Goal: Information Seeking & Learning: Stay updated

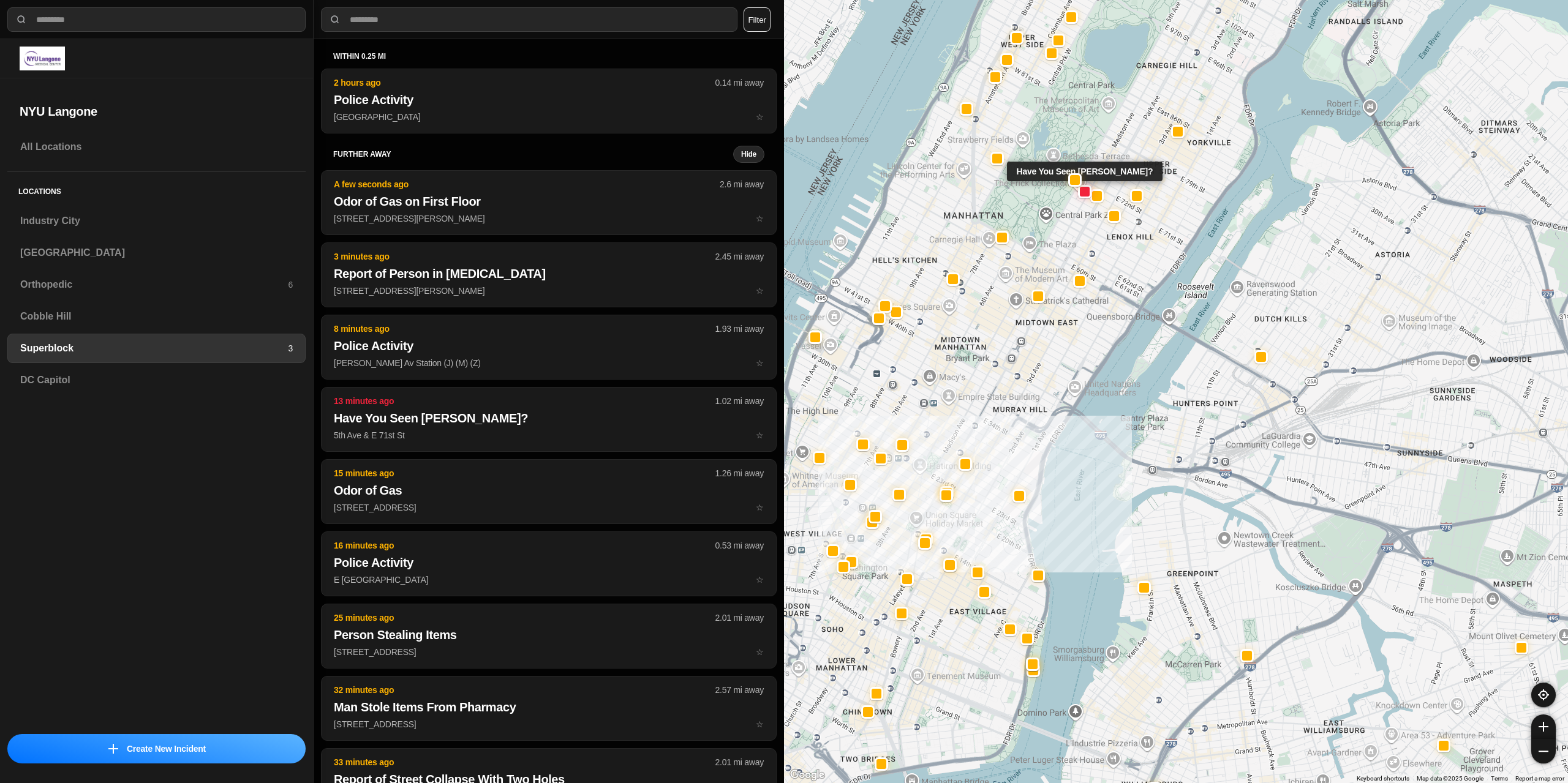
select select "*"
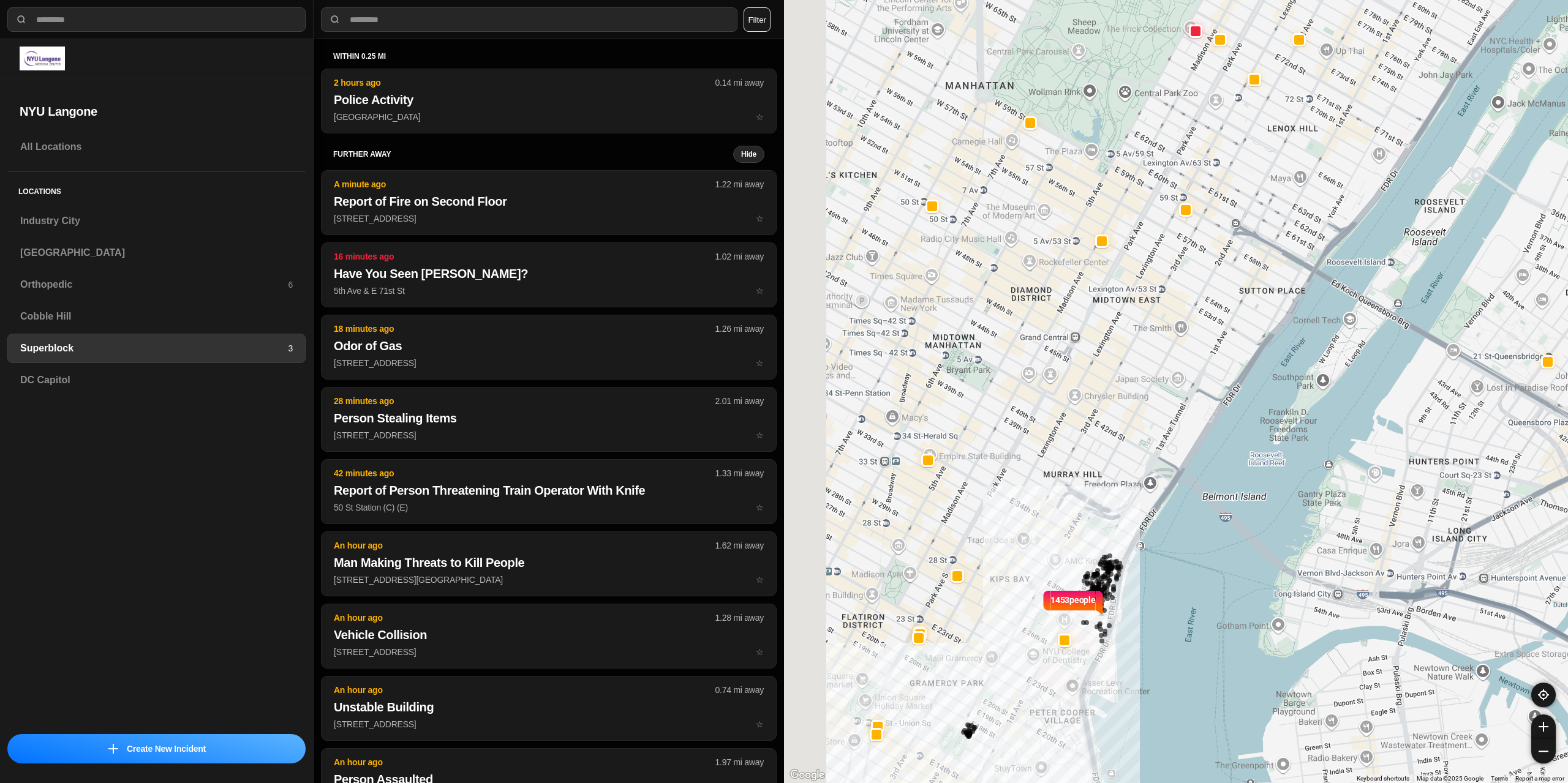
drag, startPoint x: 895, startPoint y: 476, endPoint x: 628, endPoint y: 9, distance: 537.9
click at [961, 450] on div "1453 people" at bounding box center [1176, 392] width 784 height 783
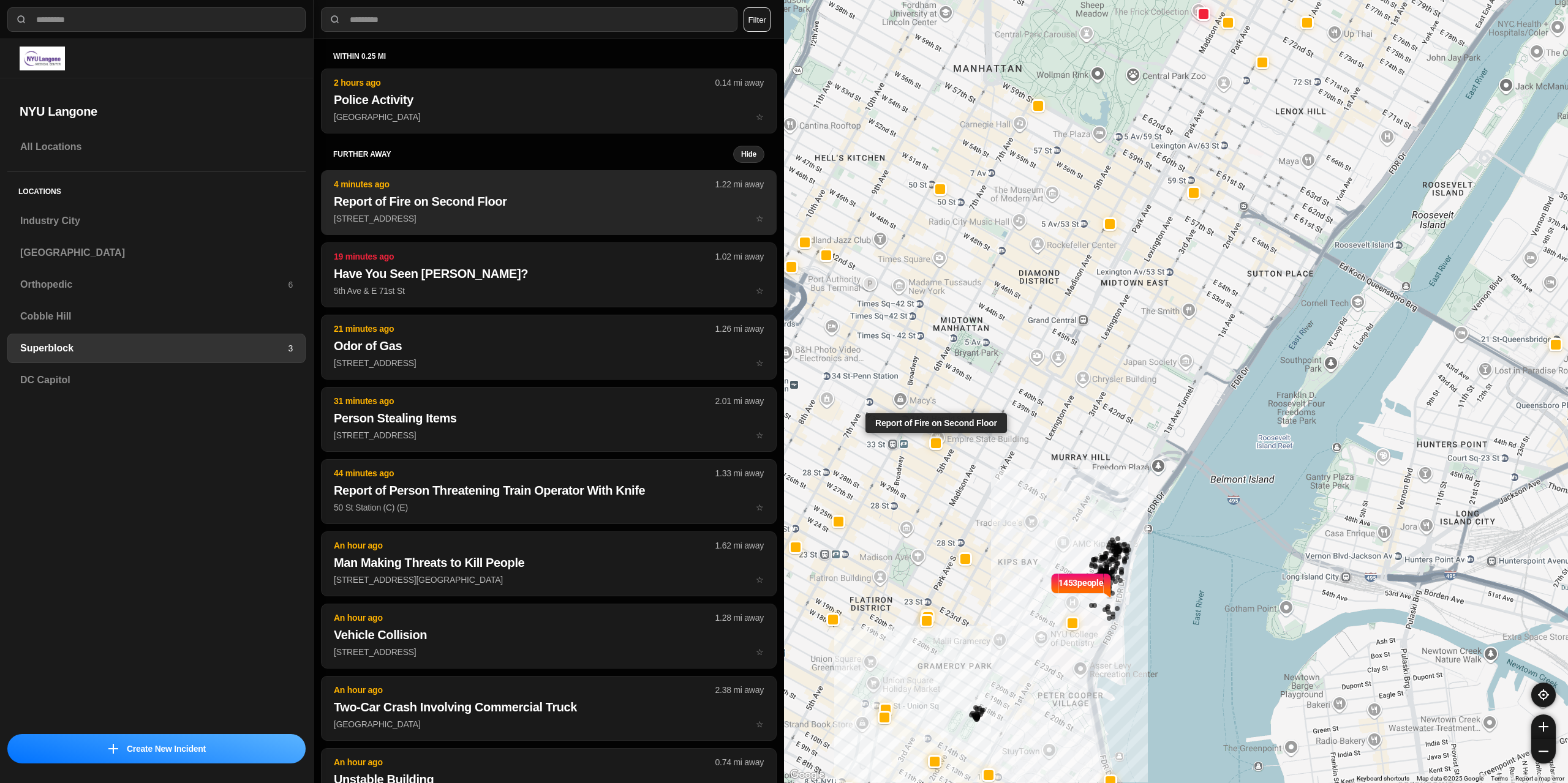
click at [512, 204] on h2 "Report of Fire on Second Floor" at bounding box center [549, 201] width 430 height 17
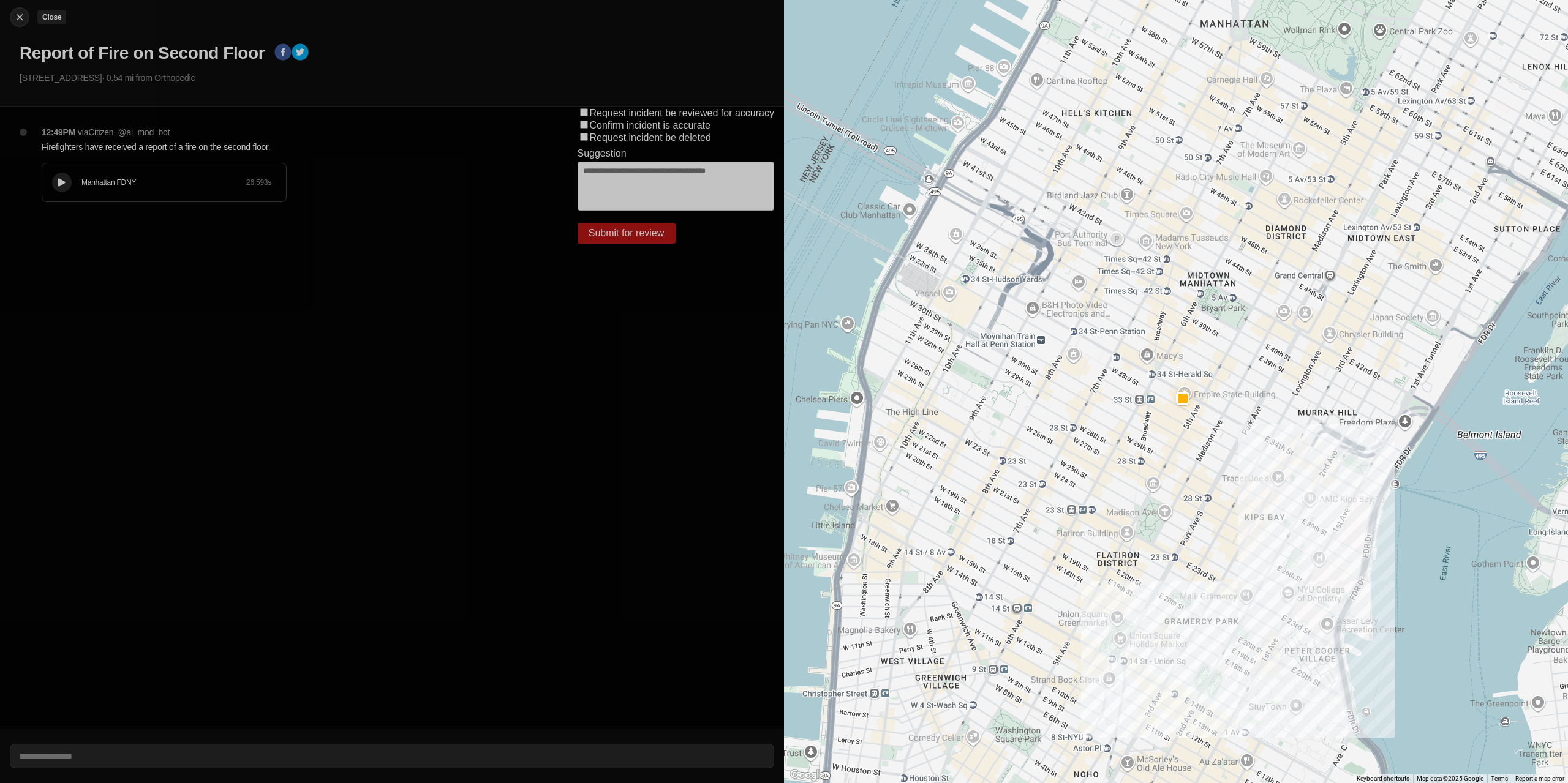
click at [16, 15] on img at bounding box center [19, 17] width 12 height 12
select select "*"
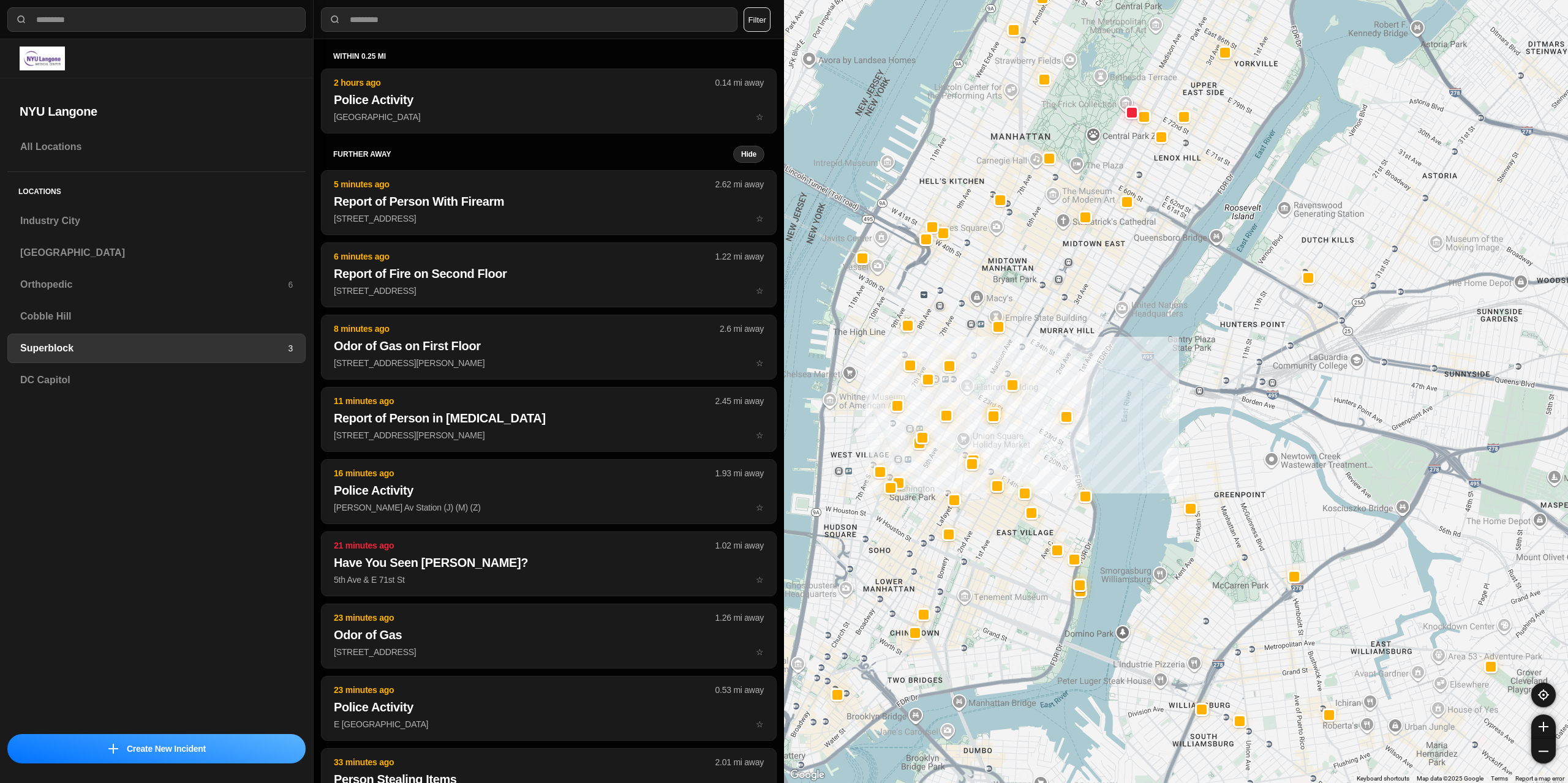
drag, startPoint x: 1028, startPoint y: 451, endPoint x: 984, endPoint y: 382, distance: 81.8
click at [984, 382] on div at bounding box center [1176, 392] width 784 height 783
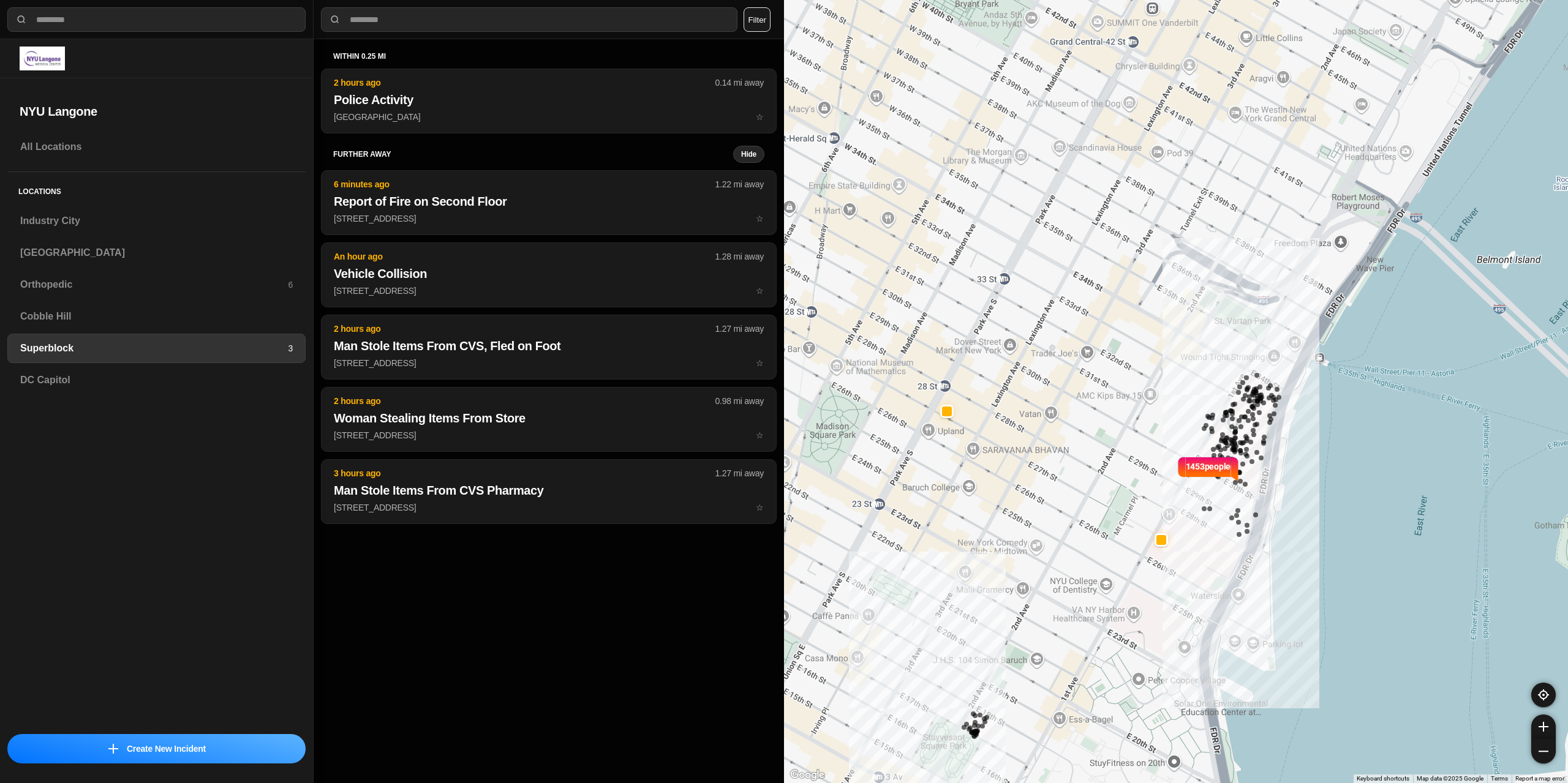
drag, startPoint x: 921, startPoint y: 368, endPoint x: 1027, endPoint y: 453, distance: 135.9
click at [1027, 453] on div "1453 people" at bounding box center [1176, 392] width 784 height 783
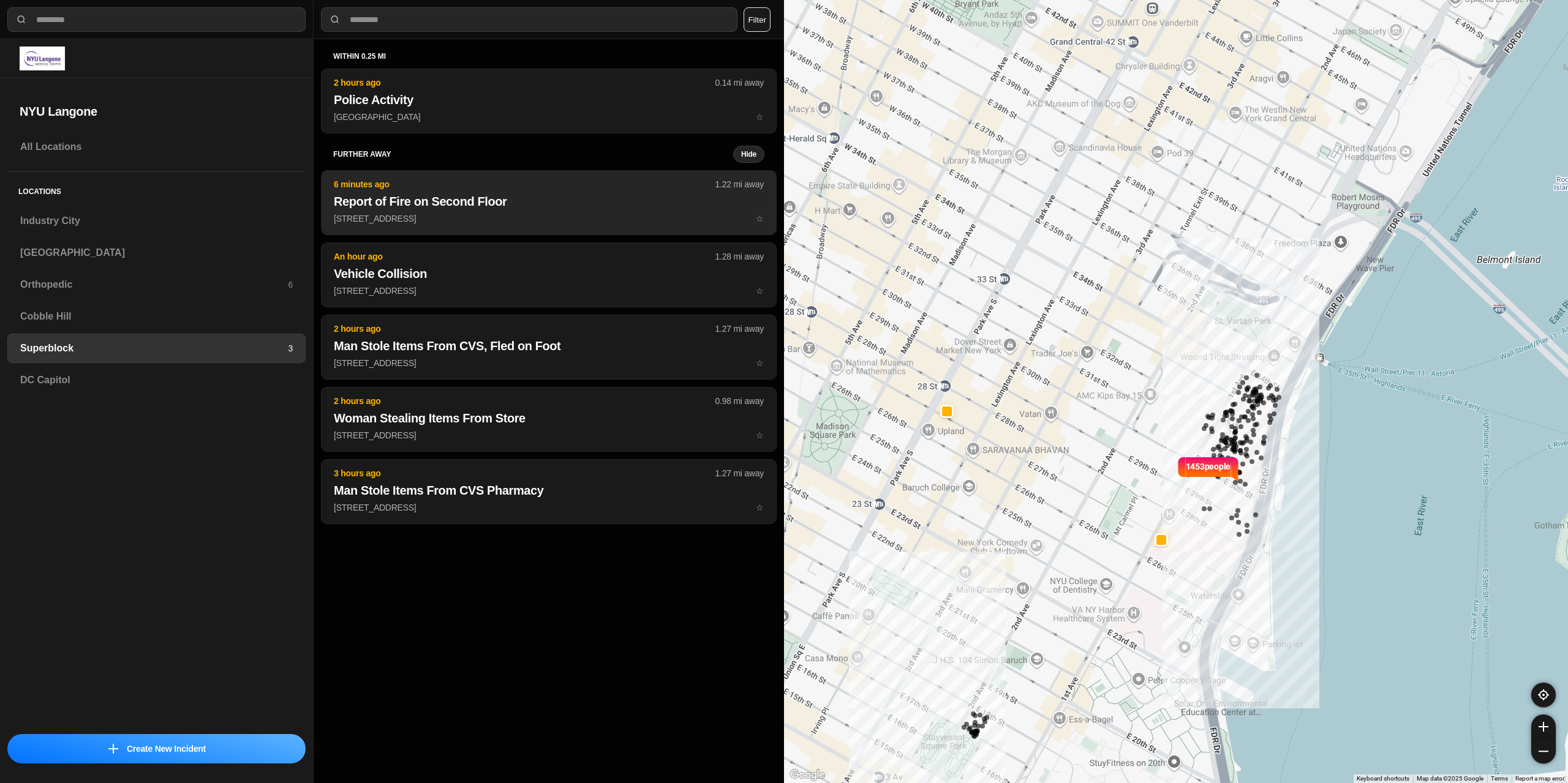
click at [597, 218] on p "[STREET_ADDRESS] ☆" at bounding box center [549, 218] width 430 height 12
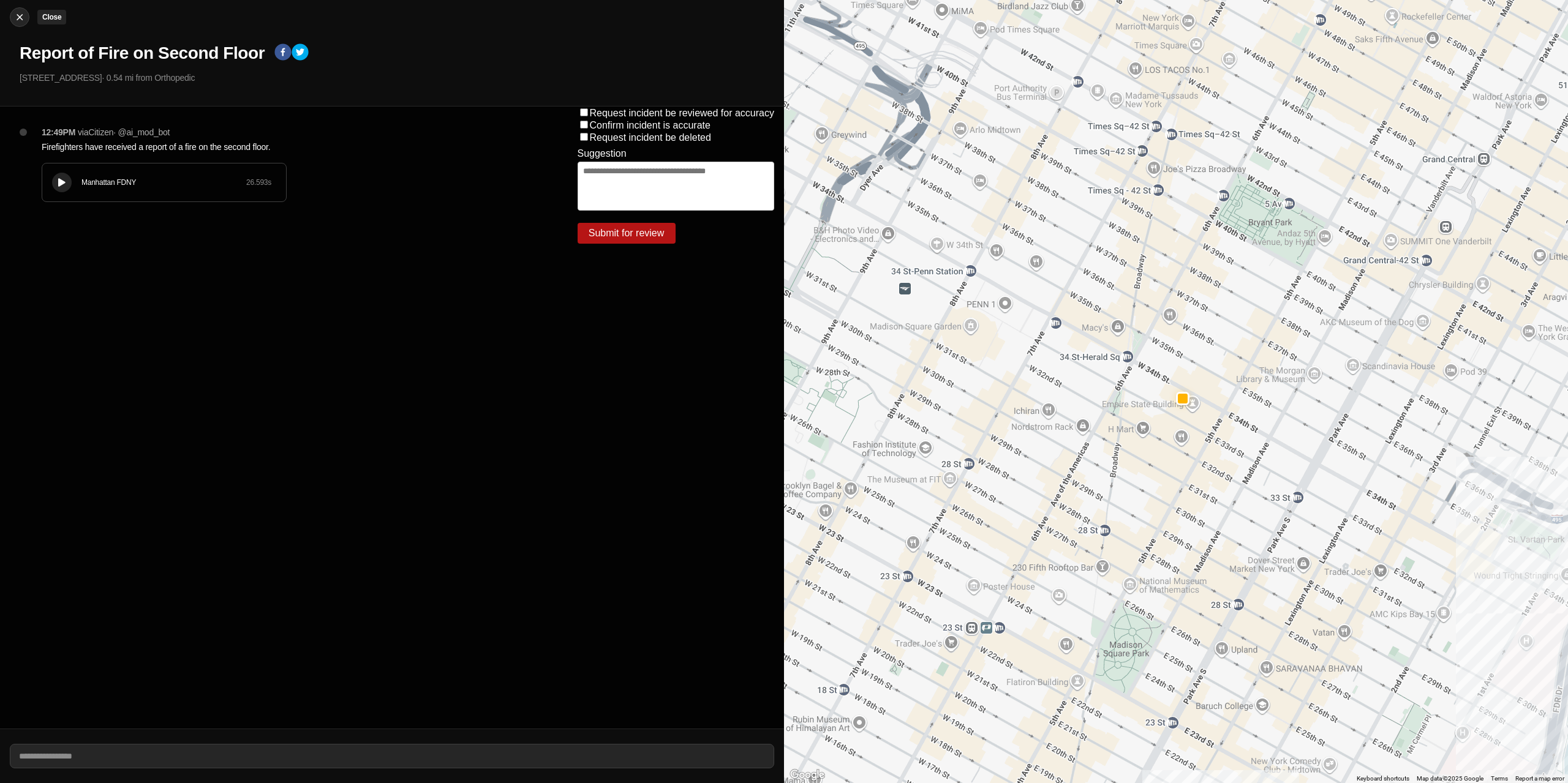
click at [19, 18] on img at bounding box center [19, 17] width 12 height 12
select select "*"
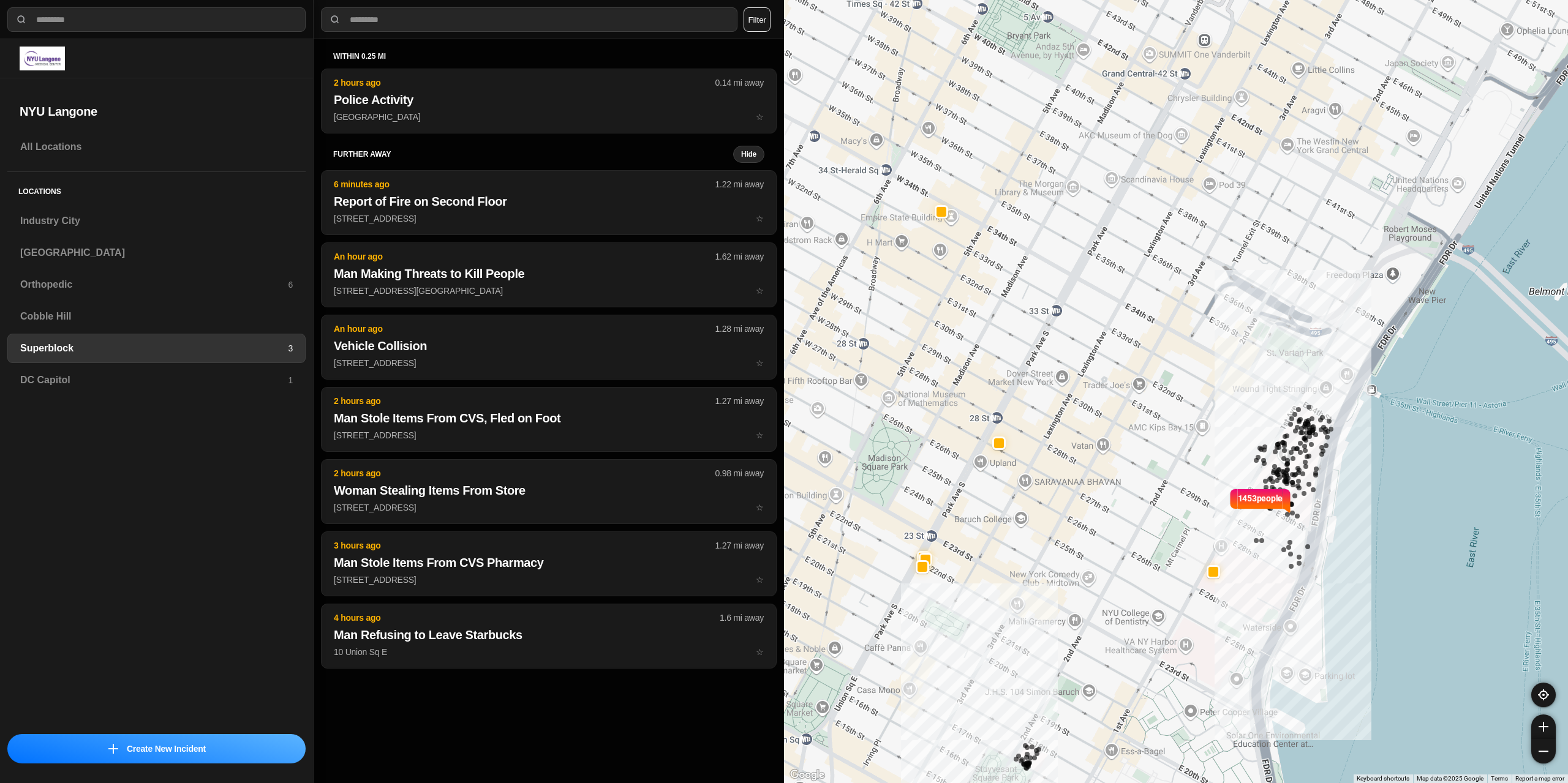
drag, startPoint x: 1074, startPoint y: 527, endPoint x: 1025, endPoint y: 462, distance: 81.4
click at [1025, 462] on div "1453 people" at bounding box center [1176, 392] width 784 height 783
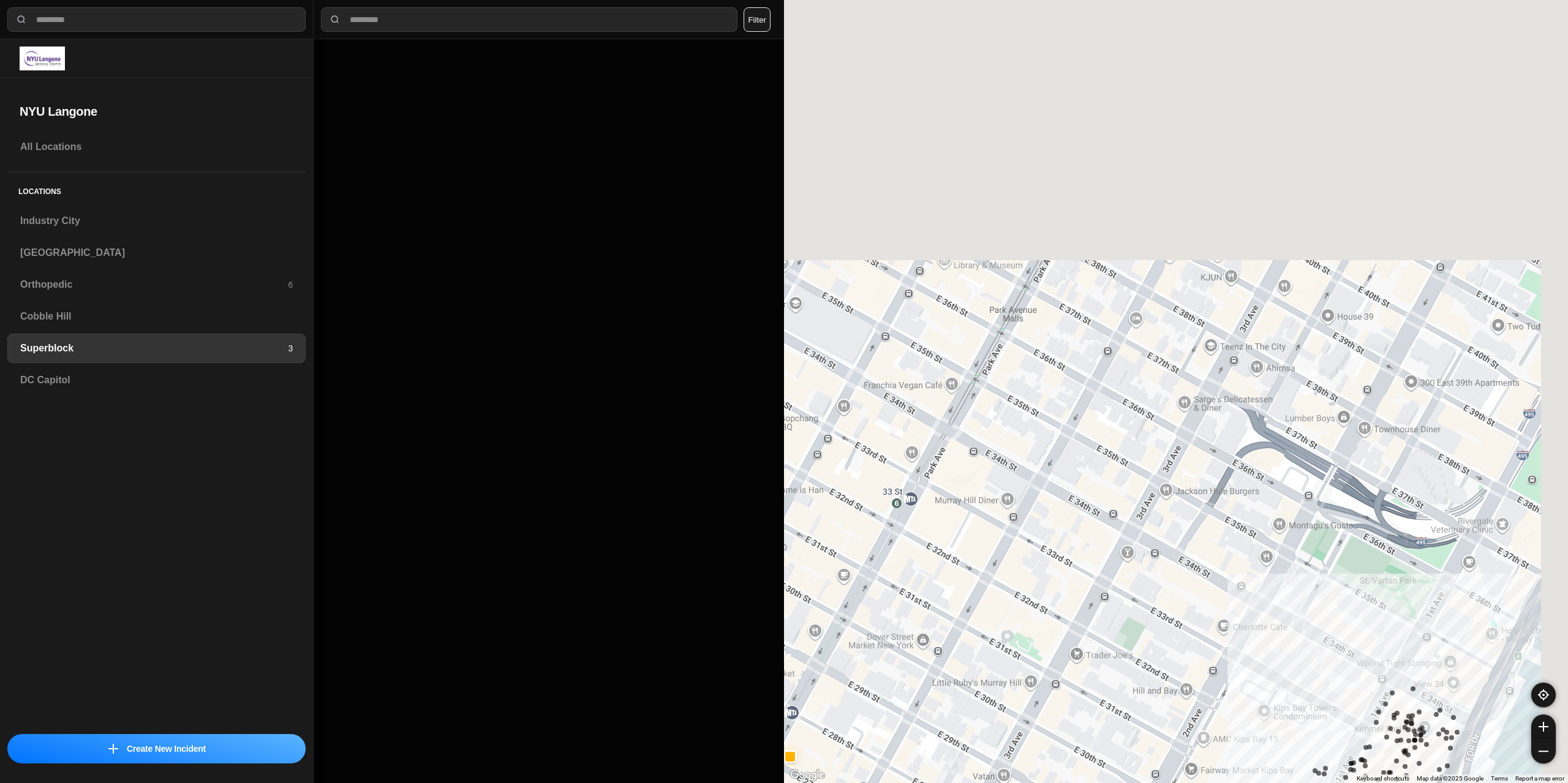
drag, startPoint x: 870, startPoint y: 607, endPoint x: 874, endPoint y: 592, distance: 15.5
click at [871, 608] on div "1453 people" at bounding box center [1176, 392] width 784 height 783
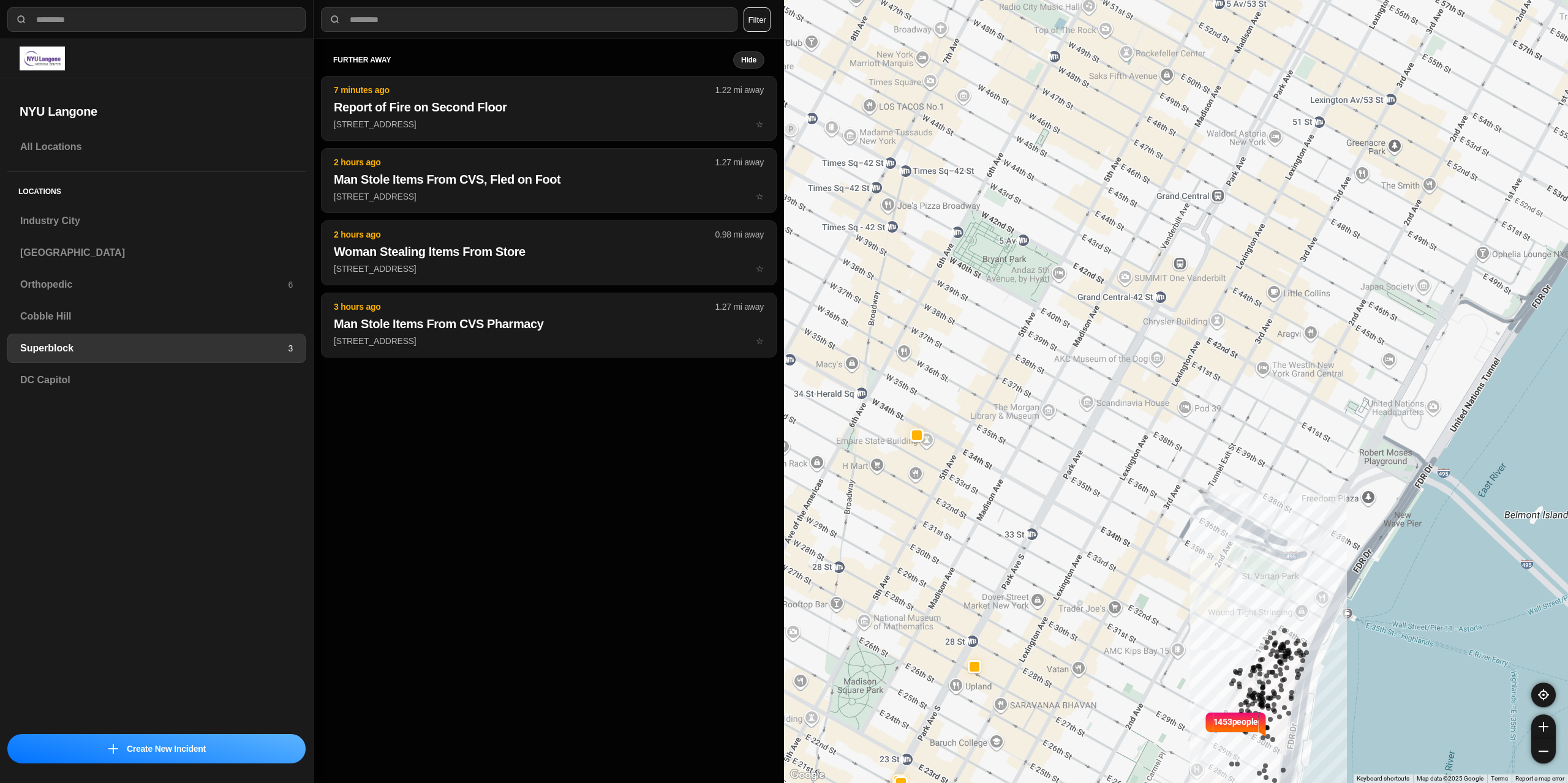
drag, startPoint x: 850, startPoint y: 328, endPoint x: 921, endPoint y: 416, distance: 113.1
click at [921, 416] on div "1453 people" at bounding box center [1176, 392] width 784 height 783
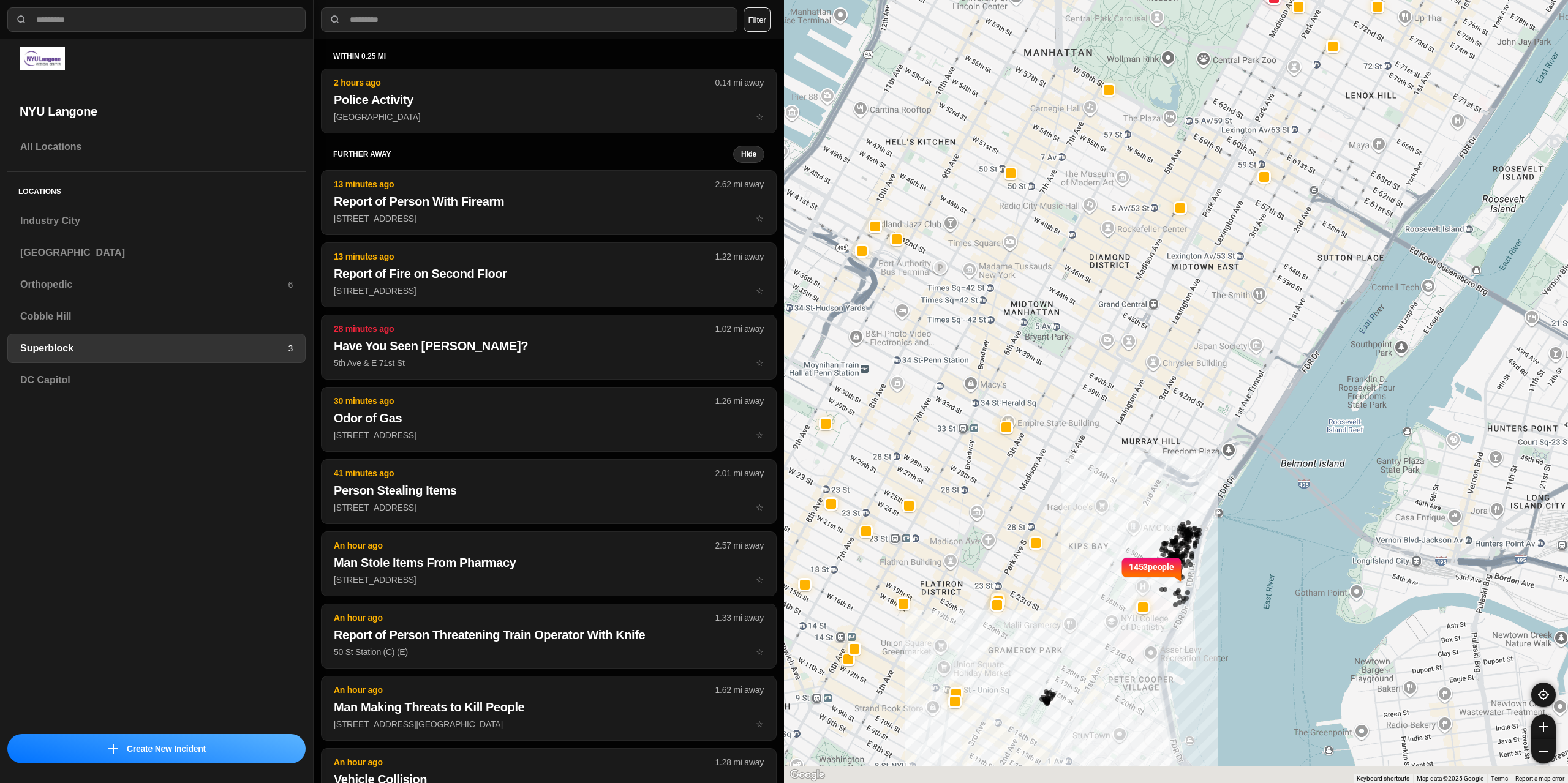
drag, startPoint x: 1034, startPoint y: 337, endPoint x: 1016, endPoint y: 323, distance: 22.8
click at [1038, 322] on div "1453 people" at bounding box center [1176, 392] width 784 height 783
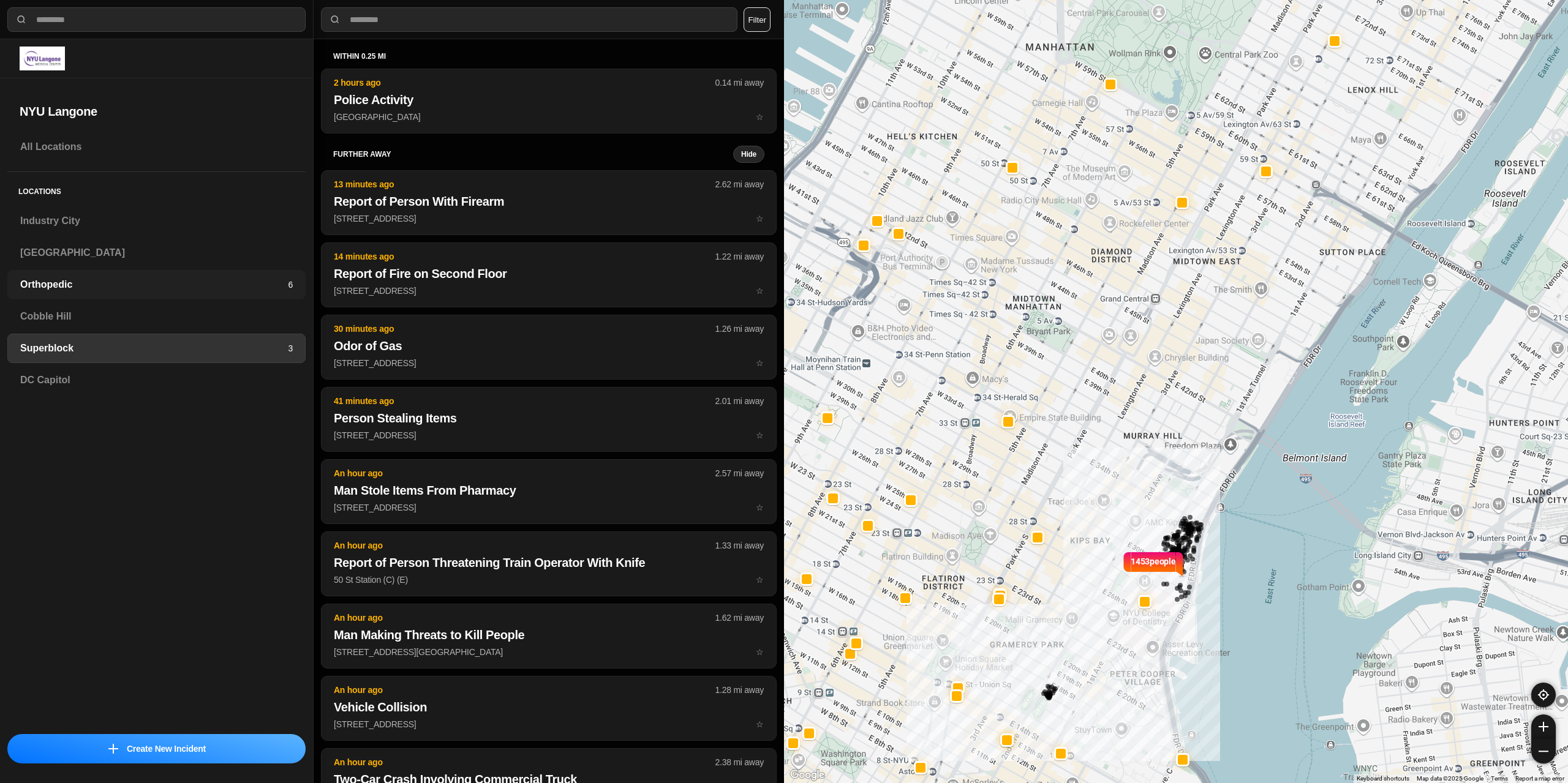
click at [123, 275] on div "Orthopedic 6" at bounding box center [156, 284] width 299 height 30
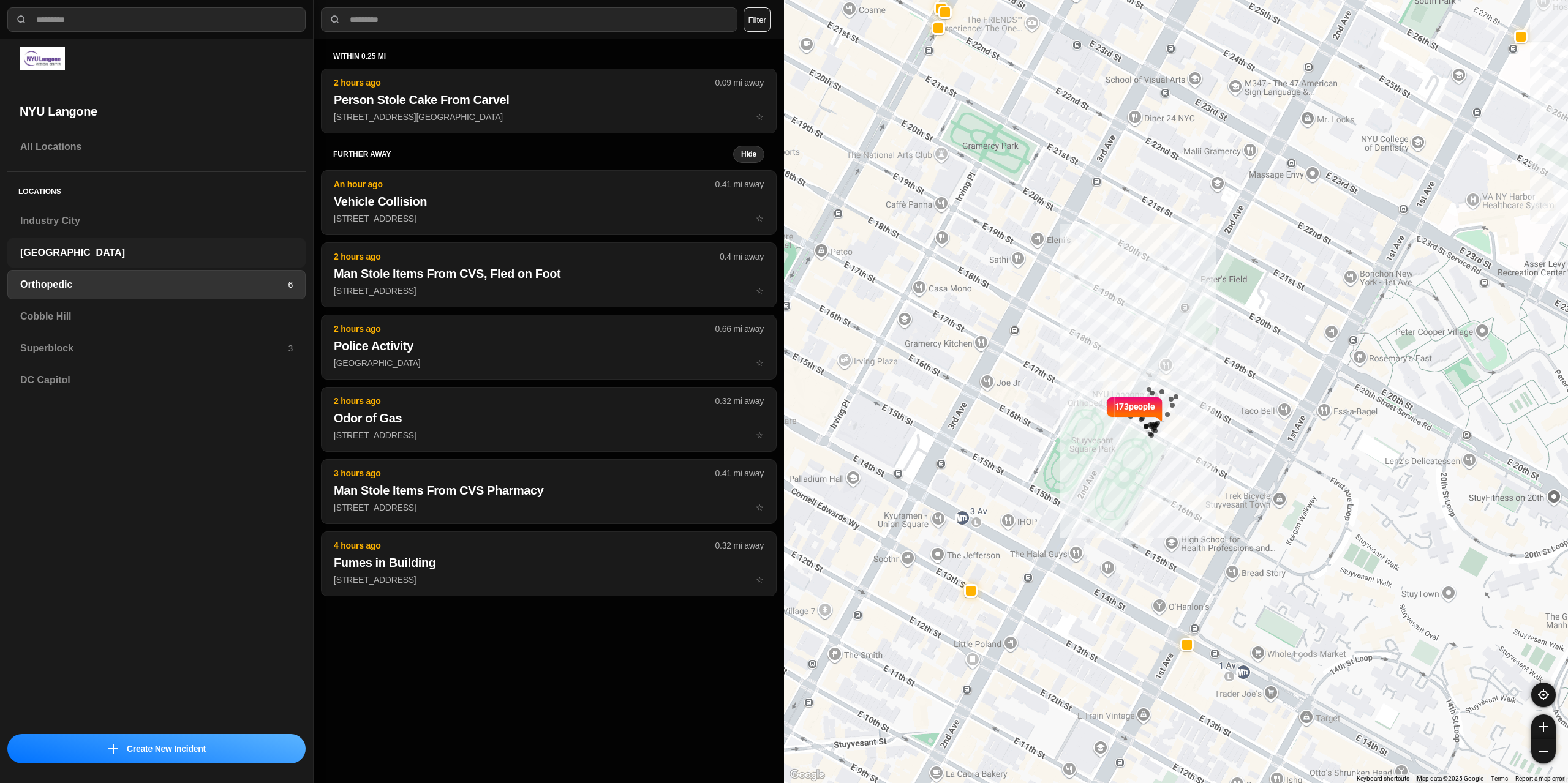
click at [114, 243] on div "[GEOGRAPHIC_DATA]" at bounding box center [156, 253] width 299 height 30
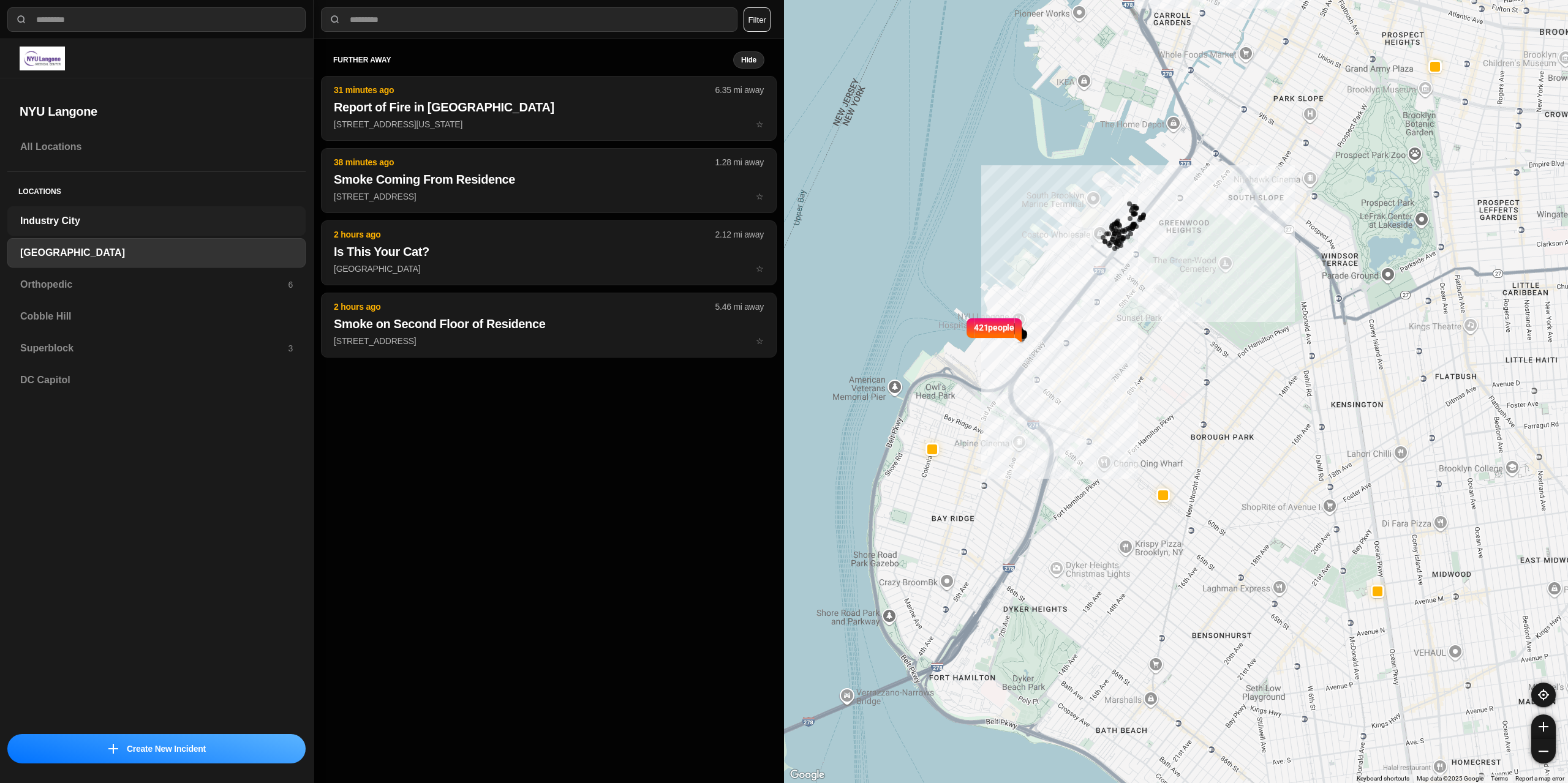
click at [123, 222] on h3 "Industry City" at bounding box center [156, 221] width 272 height 14
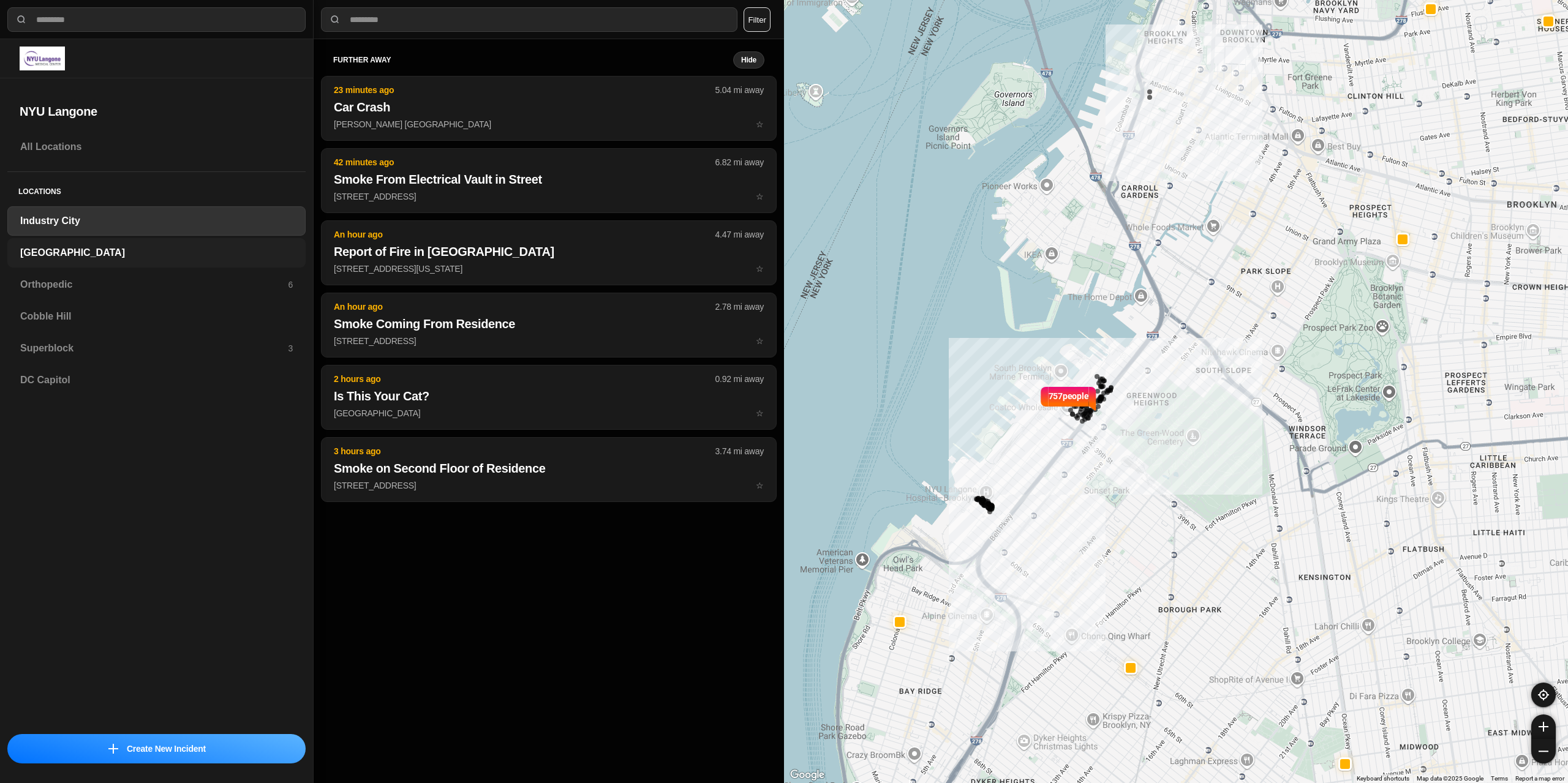
click at [83, 260] on div "[GEOGRAPHIC_DATA]" at bounding box center [156, 253] width 299 height 30
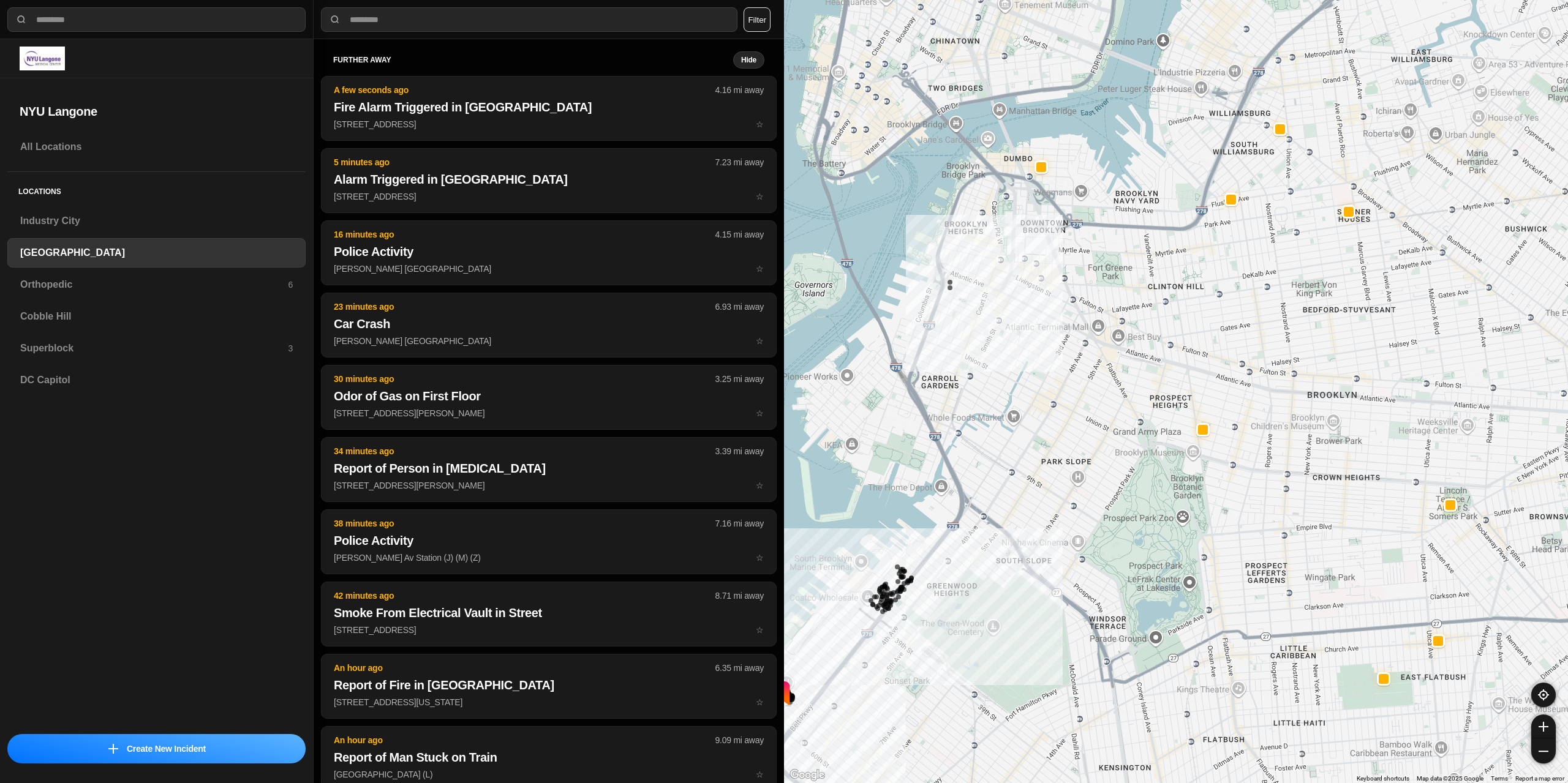
drag, startPoint x: 1078, startPoint y: 90, endPoint x: 1041, endPoint y: 197, distance: 113.2
click at [1052, 212] on div "421 people" at bounding box center [1176, 392] width 784 height 783
